Goal: Check status: Check status

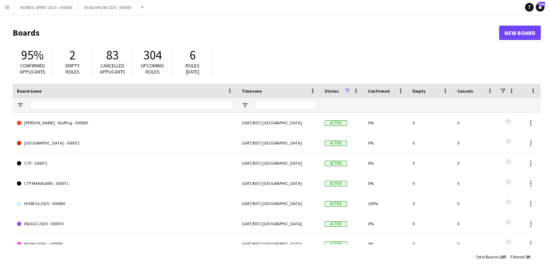
click at [8, 8] on app-icon "Menu" at bounding box center [7, 7] width 6 height 6
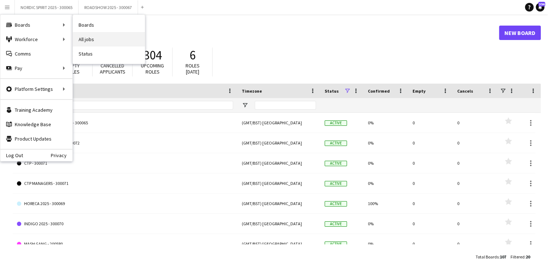
click at [94, 39] on link "All jobs" at bounding box center [109, 39] width 72 height 14
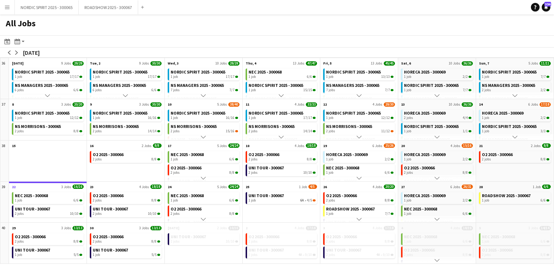
click at [8, 6] on app-icon "Menu" at bounding box center [7, 7] width 6 height 6
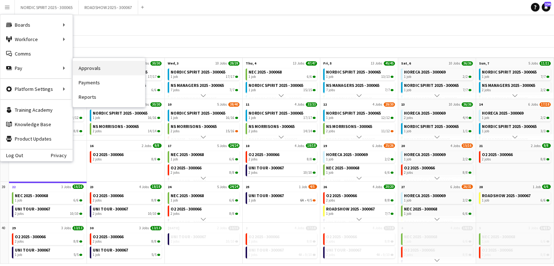
click at [89, 65] on link "Approvals" at bounding box center [109, 68] width 72 height 14
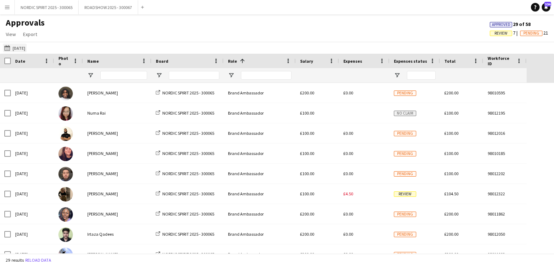
click at [25, 48] on button "[DATE] [DATE]" at bounding box center [15, 48] width 24 height 9
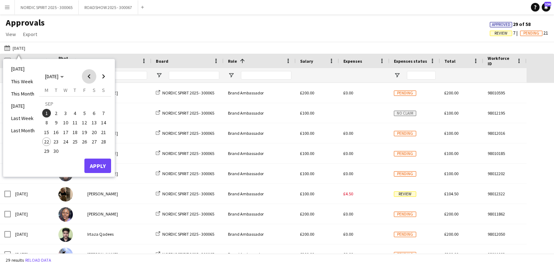
click at [88, 76] on span "Previous month" at bounding box center [89, 76] width 14 height 14
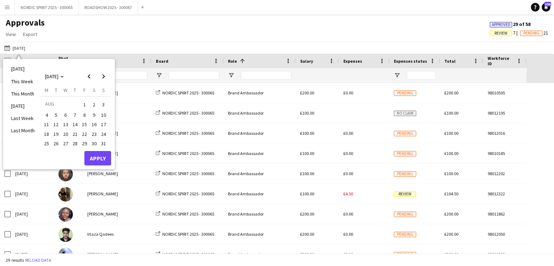
click at [94, 123] on span "16" at bounding box center [94, 124] width 9 height 9
click at [98, 155] on button "Apply" at bounding box center [97, 158] width 27 height 14
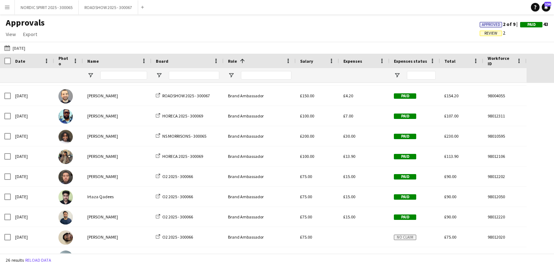
scroll to position [212, 0]
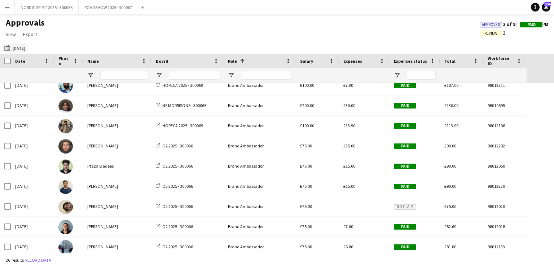
drag, startPoint x: 27, startPoint y: 48, endPoint x: 23, endPoint y: 47, distance: 4.0
click at [26, 47] on button "[DATE] [DATE]" at bounding box center [15, 48] width 24 height 9
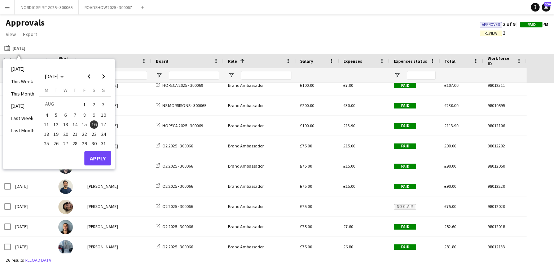
click at [83, 124] on span "15" at bounding box center [84, 124] width 9 height 9
click at [101, 155] on button "Apply" at bounding box center [97, 158] width 27 height 14
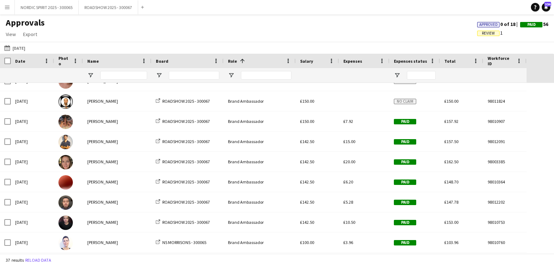
scroll to position [202, 0]
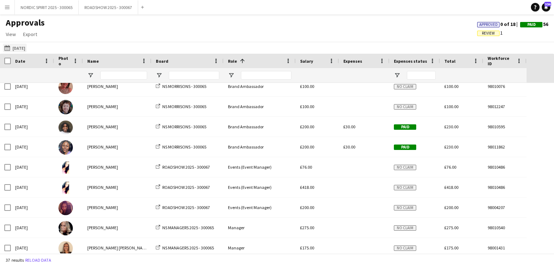
click at [22, 49] on button "[DATE] [DATE]" at bounding box center [15, 48] width 24 height 9
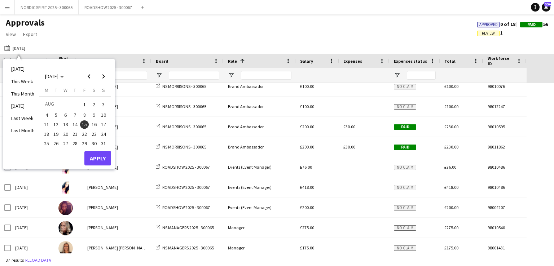
click at [95, 123] on span "16" at bounding box center [94, 124] width 9 height 9
click at [95, 156] on button "Apply" at bounding box center [97, 158] width 27 height 14
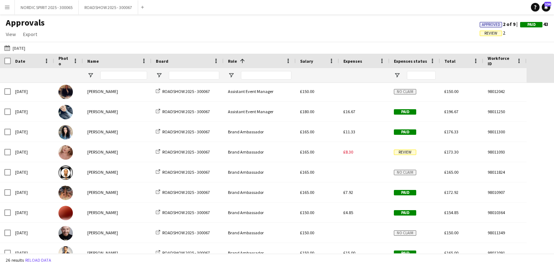
click at [7, 9] on app-icon "Menu" at bounding box center [7, 7] width 6 height 6
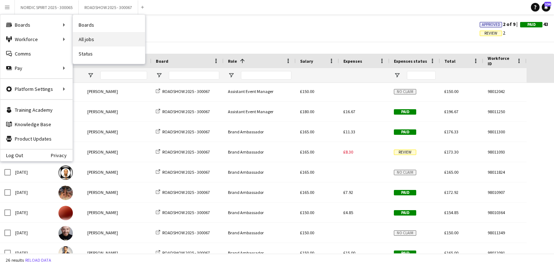
click at [98, 38] on link "All jobs" at bounding box center [109, 39] width 72 height 14
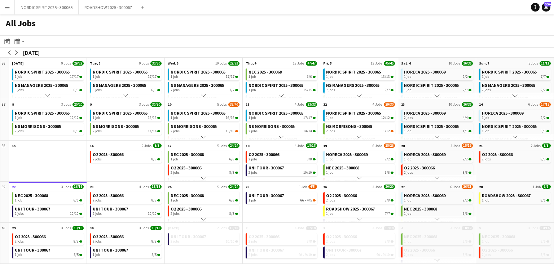
click at [9, 8] on app-icon "Menu" at bounding box center [7, 7] width 6 height 6
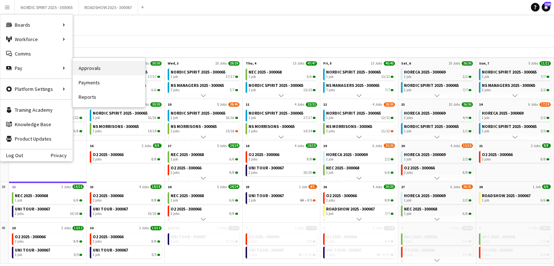
click at [83, 70] on link "Approvals" at bounding box center [109, 68] width 72 height 14
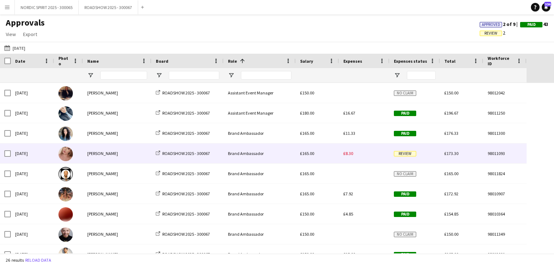
click at [350, 153] on span "£8.30" at bounding box center [348, 153] width 10 height 5
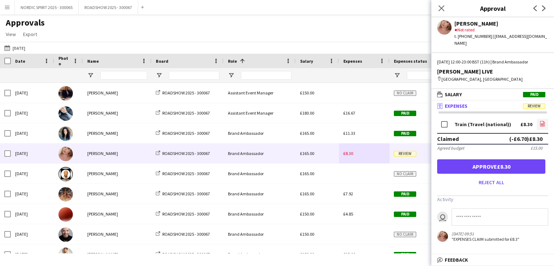
click at [543, 124] on icon at bounding box center [542, 125] width 3 height 2
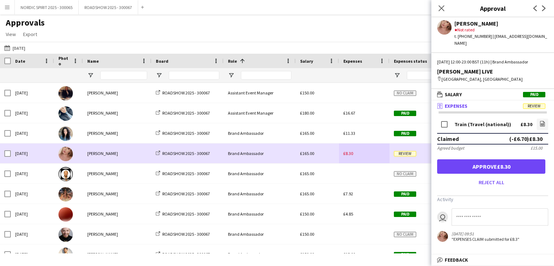
click at [370, 152] on div "£8.30" at bounding box center [364, 153] width 50 height 20
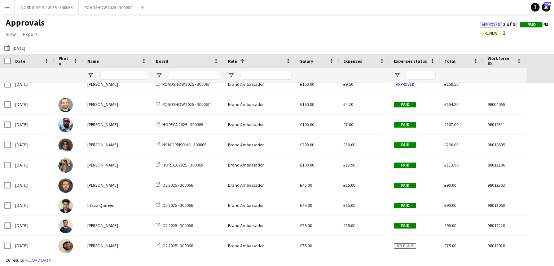
scroll to position [201, 0]
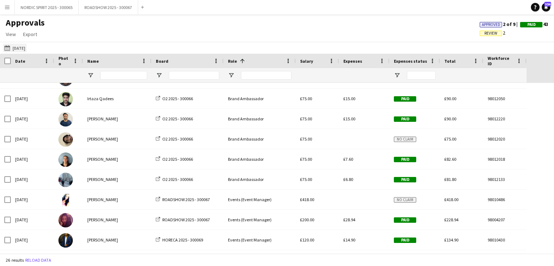
click at [22, 48] on button "[DATE] [DATE]" at bounding box center [15, 48] width 24 height 9
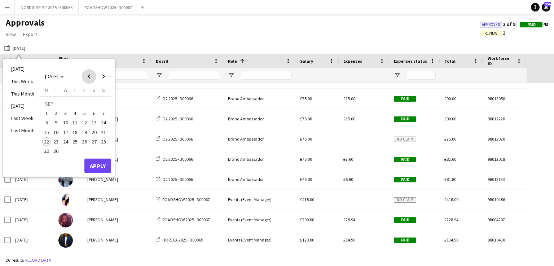
click at [90, 76] on span "Previous month" at bounding box center [89, 76] width 14 height 14
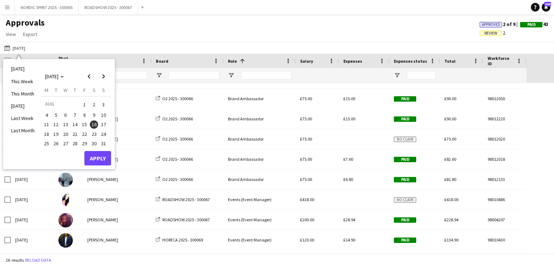
click at [102, 122] on span "17" at bounding box center [103, 124] width 9 height 9
click at [96, 156] on button "Apply" at bounding box center [97, 158] width 27 height 14
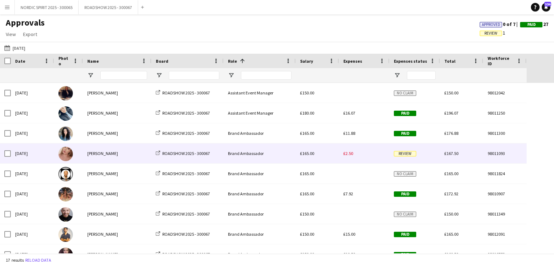
click at [350, 153] on span "£2.50" at bounding box center [348, 153] width 10 height 5
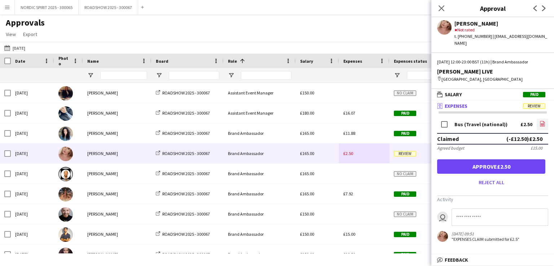
click at [542, 124] on icon at bounding box center [542, 125] width 3 height 2
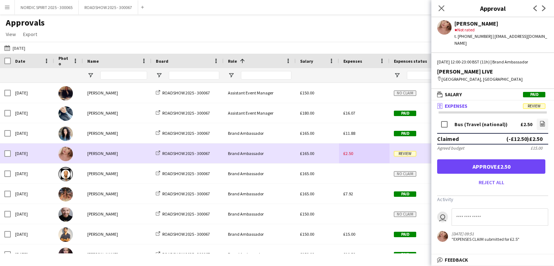
click at [364, 152] on div "£2.50" at bounding box center [364, 153] width 50 height 20
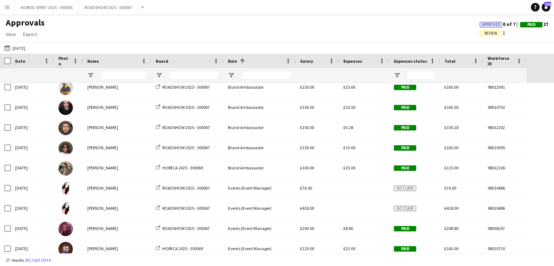
scroll to position [148, 0]
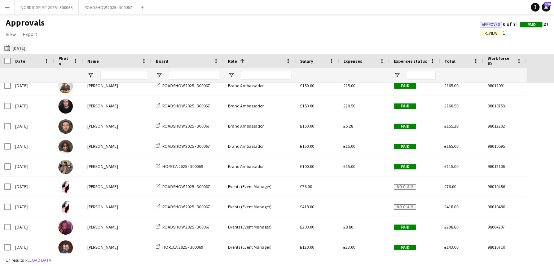
click at [25, 49] on button "[DATE] [DATE]" at bounding box center [15, 48] width 24 height 9
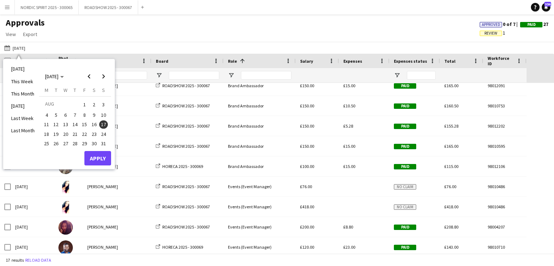
click at [66, 133] on span "20" at bounding box center [65, 134] width 9 height 9
click at [99, 158] on button "Apply" at bounding box center [97, 158] width 27 height 14
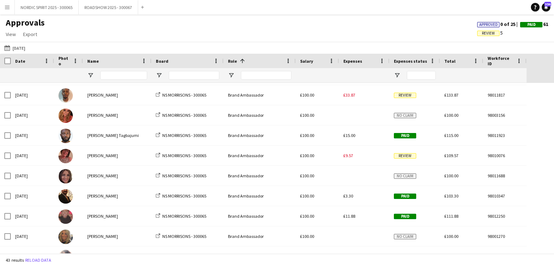
scroll to position [88, 0]
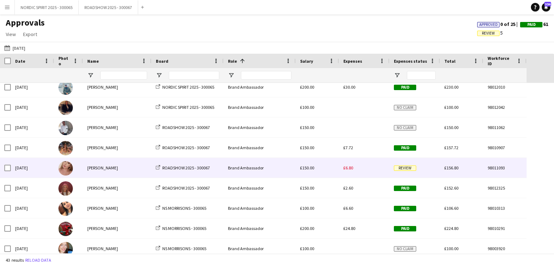
click at [349, 169] on span "£6.80" at bounding box center [348, 167] width 10 height 5
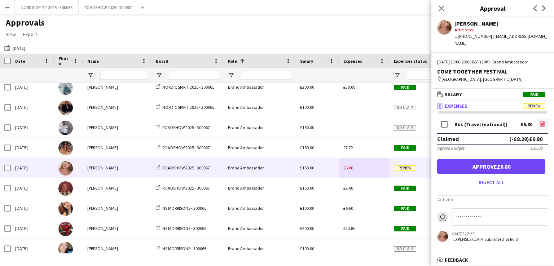
click at [542, 124] on icon at bounding box center [542, 125] width 3 height 2
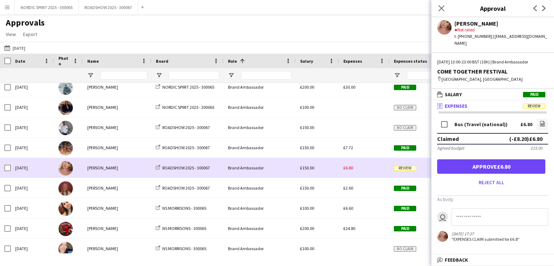
click at [363, 171] on div "£6.80" at bounding box center [364, 168] width 50 height 20
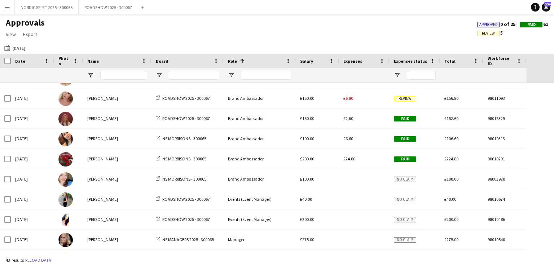
scroll to position [564, 0]
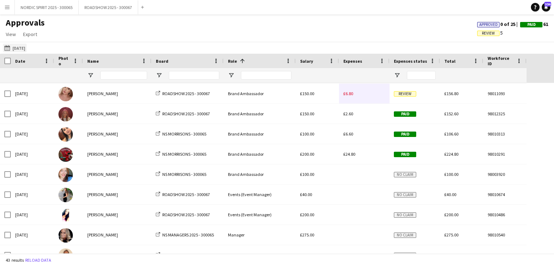
click at [22, 47] on button "[DATE] [DATE]" at bounding box center [15, 48] width 24 height 9
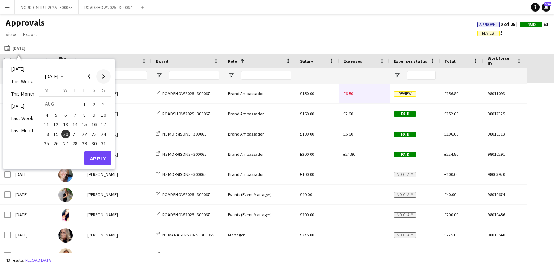
click at [104, 76] on span "Next month" at bounding box center [103, 76] width 14 height 14
click at [95, 121] on span "13" at bounding box center [94, 123] width 9 height 9
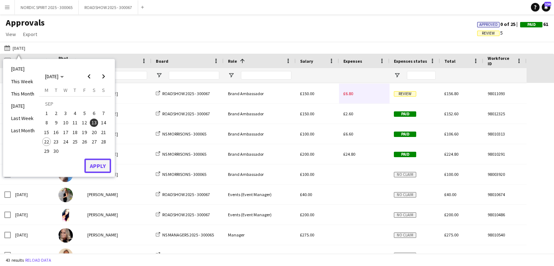
click at [100, 166] on button "Apply" at bounding box center [97, 166] width 27 height 14
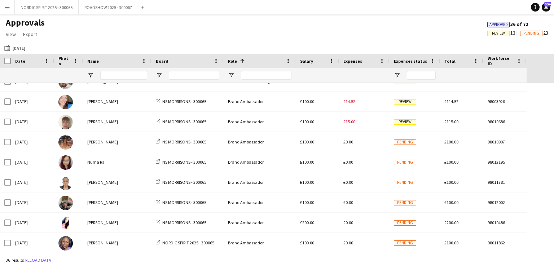
scroll to position [40, 0]
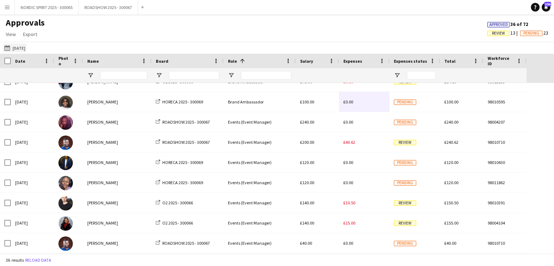
click at [27, 49] on button "[DATE] [DATE]" at bounding box center [15, 48] width 24 height 9
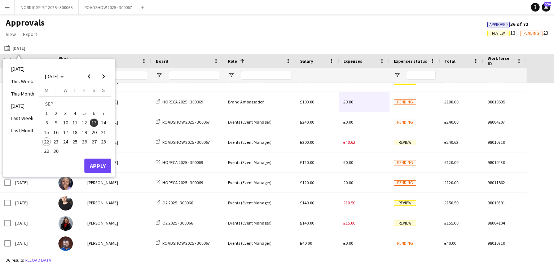
click at [104, 120] on span "14" at bounding box center [103, 123] width 9 height 9
click at [97, 163] on button "Apply" at bounding box center [97, 166] width 27 height 14
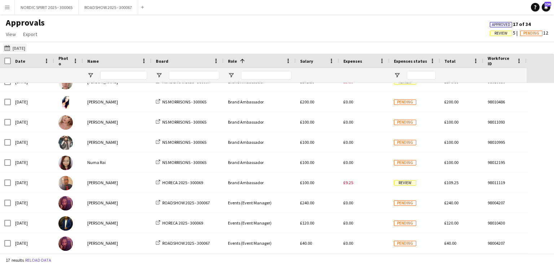
click at [26, 49] on button "[DATE] [DATE]" at bounding box center [15, 48] width 24 height 9
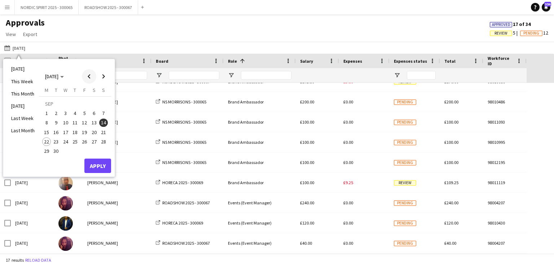
click at [89, 77] on span "Previous month" at bounding box center [89, 76] width 14 height 14
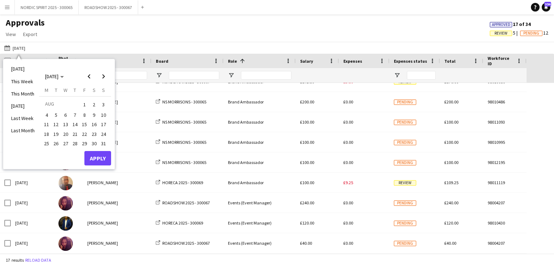
click at [84, 124] on span "15" at bounding box center [84, 124] width 9 height 9
click at [97, 156] on button "Apply" at bounding box center [97, 158] width 27 height 14
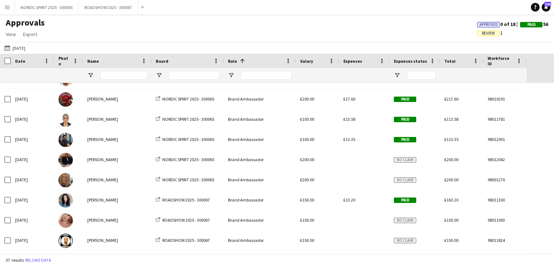
scroll to position [65, 0]
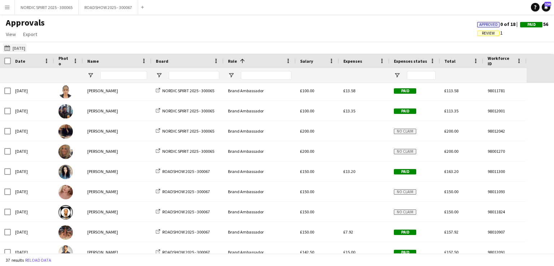
click at [27, 49] on button "[DATE] [DATE]" at bounding box center [15, 48] width 24 height 9
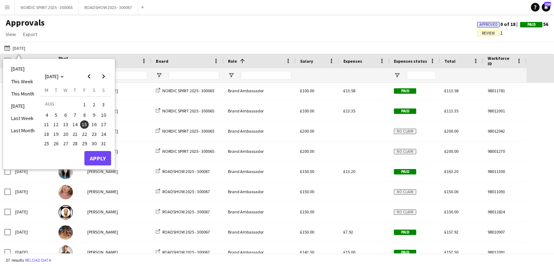
click at [104, 124] on span "17" at bounding box center [103, 124] width 9 height 9
click at [96, 157] on button "Apply" at bounding box center [97, 158] width 27 height 14
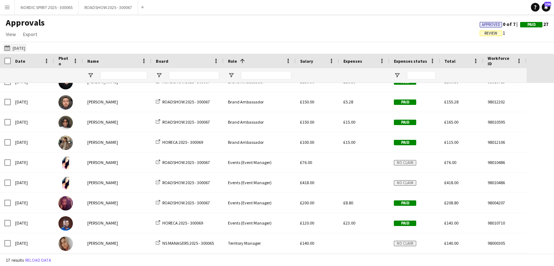
click at [22, 49] on button "[DATE] [DATE]" at bounding box center [15, 48] width 24 height 9
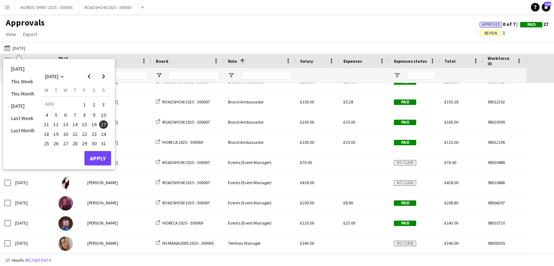
click at [46, 133] on span "18" at bounding box center [46, 134] width 9 height 9
click at [93, 156] on button "Apply" at bounding box center [97, 158] width 27 height 14
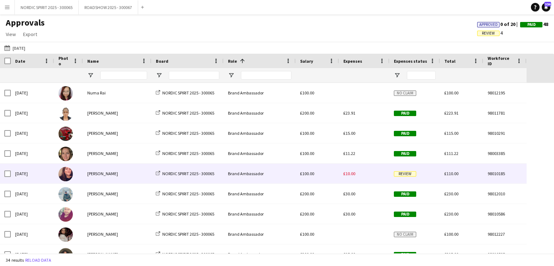
click at [350, 176] on span "£10.00" at bounding box center [349, 173] width 12 height 5
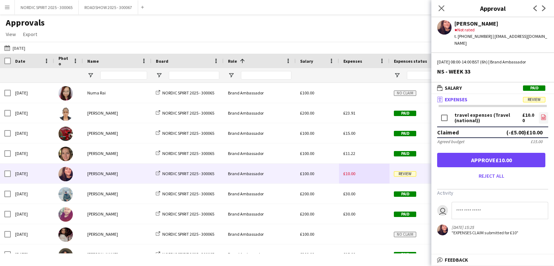
click at [543, 114] on icon "file-image" at bounding box center [543, 117] width 6 height 6
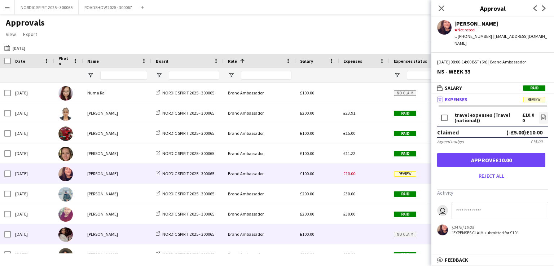
click at [350, 230] on div at bounding box center [364, 234] width 50 height 20
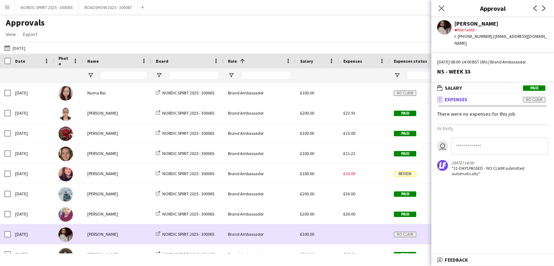
click at [350, 230] on div at bounding box center [364, 234] width 50 height 20
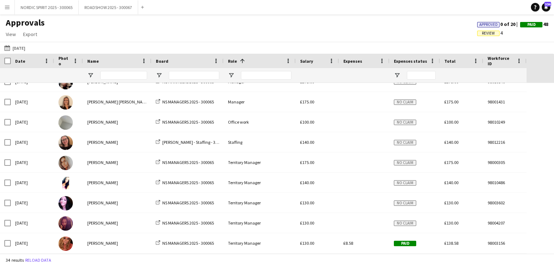
scroll to position [501, 0]
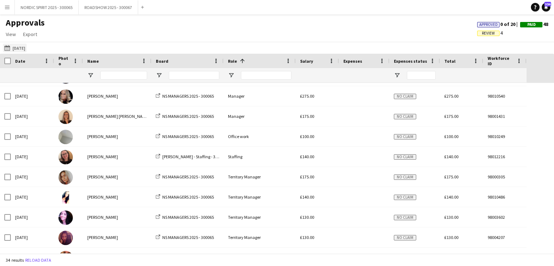
click at [22, 46] on button "[DATE] [DATE]" at bounding box center [15, 48] width 24 height 9
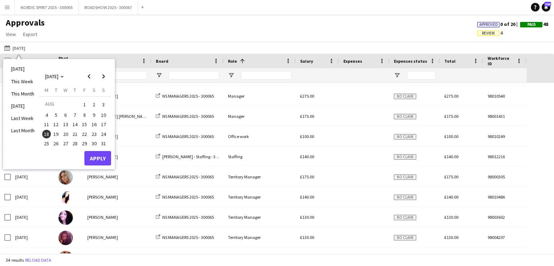
click at [56, 134] on span "19" at bounding box center [56, 134] width 9 height 9
click at [101, 159] on button "Apply" at bounding box center [97, 158] width 27 height 14
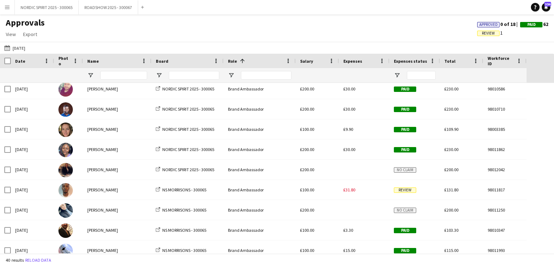
scroll to position [167, 0]
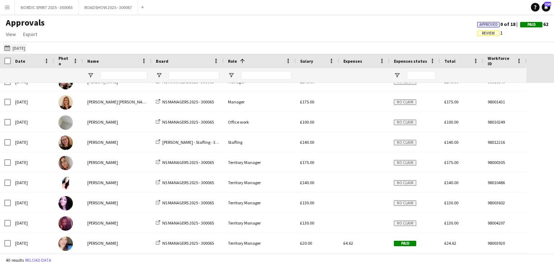
click at [23, 50] on button "[DATE] [DATE]" at bounding box center [15, 48] width 24 height 9
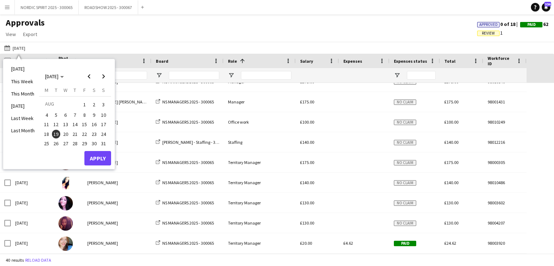
click at [66, 135] on span "20" at bounding box center [65, 134] width 9 height 9
click at [99, 157] on button "Apply" at bounding box center [97, 158] width 27 height 14
